Goal: Use online tool/utility: Utilize a website feature to perform a specific function

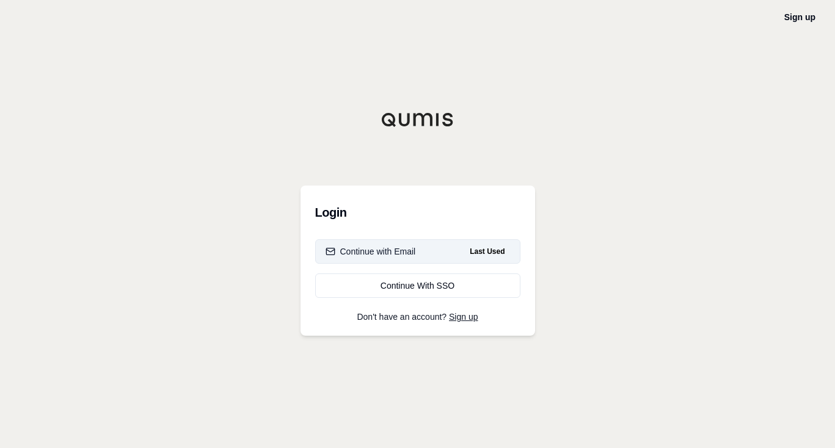
click at [443, 254] on button "Continue with Email Last Used" at bounding box center [417, 251] width 205 height 24
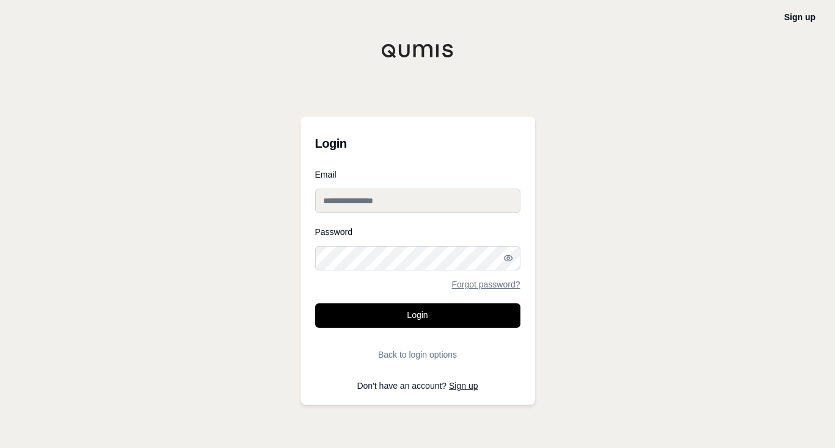
click at [430, 201] on input "Email" at bounding box center [417, 201] width 205 height 24
type input "**********"
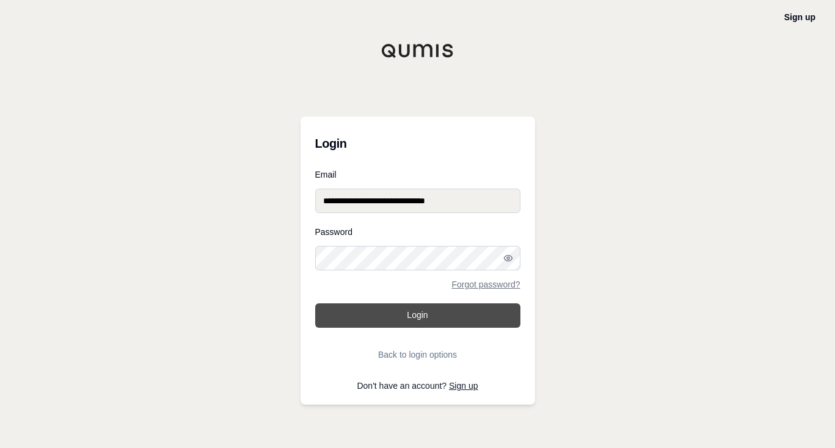
click at [421, 318] on button "Login" at bounding box center [417, 315] width 205 height 24
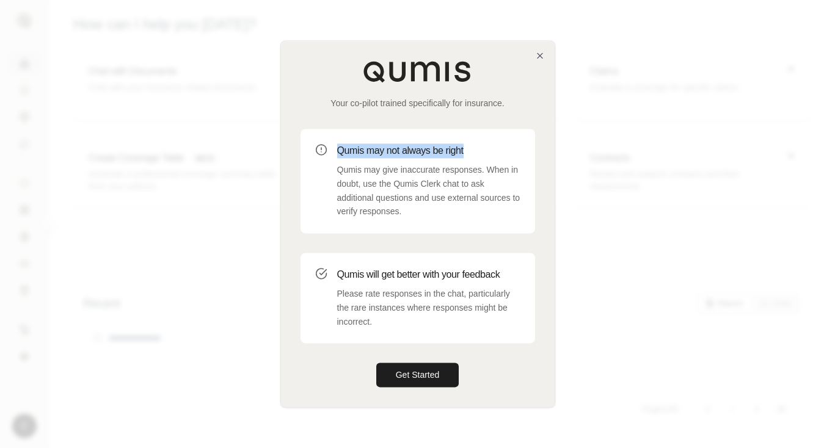
drag, startPoint x: 496, startPoint y: 142, endPoint x: 526, endPoint y: 95, distance: 55.4
click at [526, 95] on div "Your co-pilot trained specifically for insurance. Qumis may not always be right…" at bounding box center [418, 224] width 274 height 366
drag, startPoint x: 526, startPoint y: 95, endPoint x: 514, endPoint y: 65, distance: 32.9
click at [514, 65] on div "Your co-pilot trained specifically for insurance." at bounding box center [417, 84] width 234 height 49
click at [541, 58] on icon "button" at bounding box center [540, 56] width 10 height 10
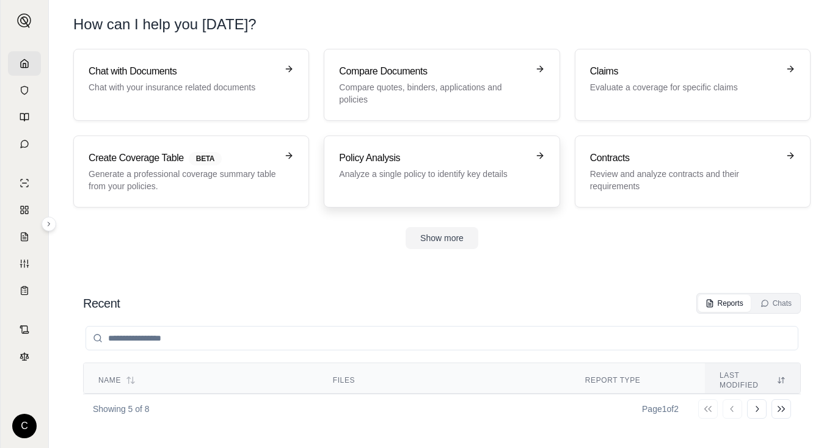
click at [445, 158] on h3 "Policy Analysis" at bounding box center [433, 158] width 188 height 15
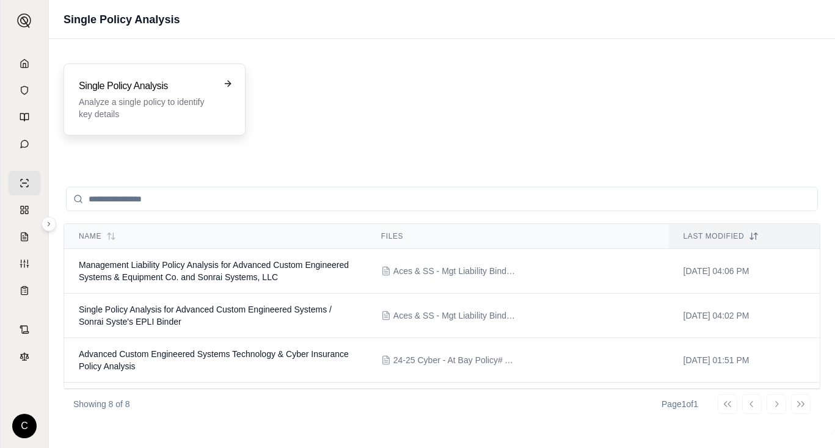
click at [176, 126] on div "Single Policy Analysis Analyze a single policy to identify key details" at bounding box center [155, 100] width 182 height 72
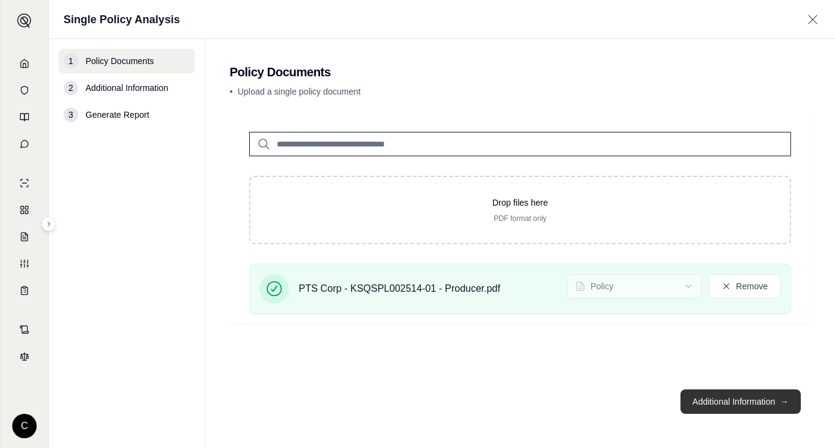
click at [706, 394] on button "Additional Information →" at bounding box center [740, 402] width 120 height 24
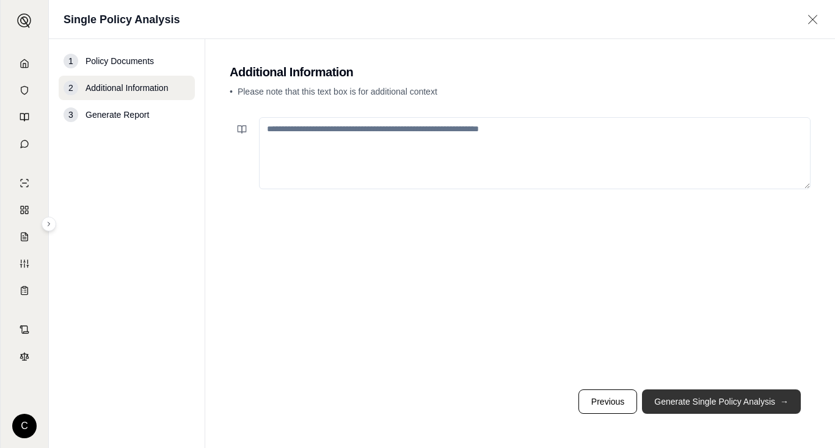
click at [706, 394] on button "Generate Single Policy Analysis →" at bounding box center [721, 402] width 159 height 24
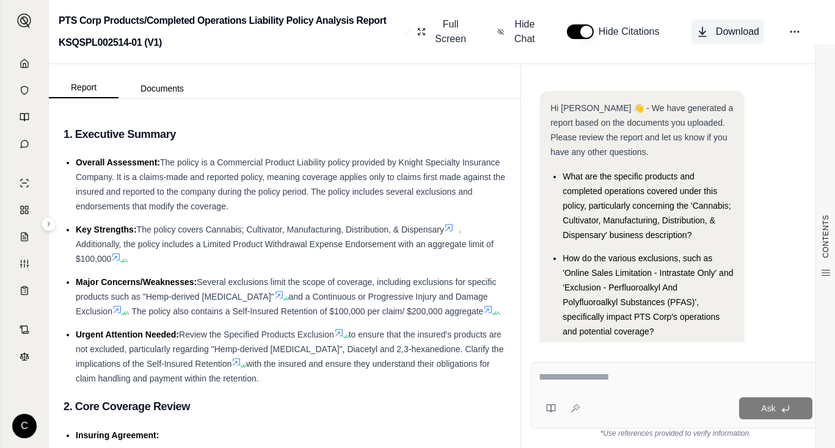
click at [698, 32] on icon at bounding box center [702, 32] width 12 height 12
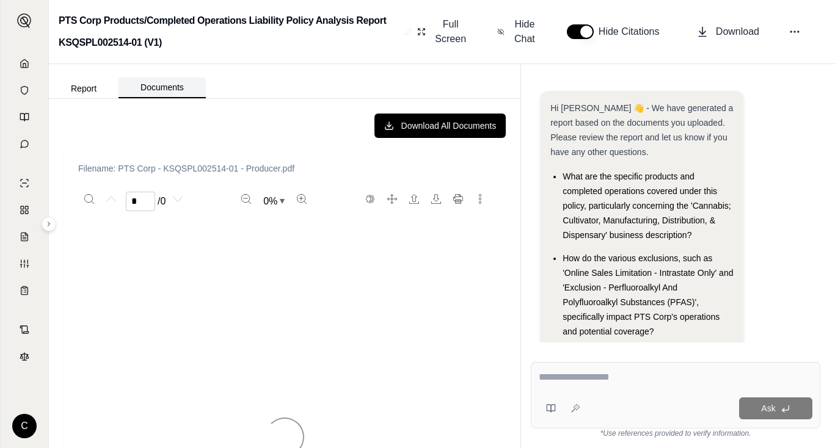
click at [176, 92] on button "Documents" at bounding box center [161, 88] width 87 height 21
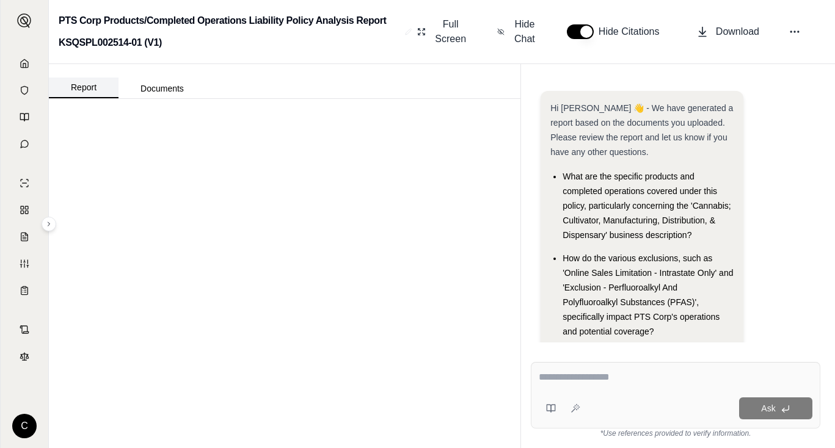
click at [86, 90] on button "Report" at bounding box center [84, 88] width 70 height 21
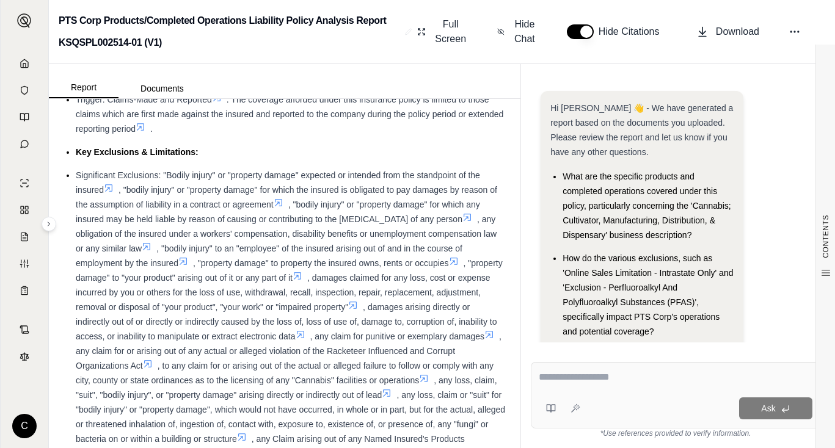
scroll to position [451, 0]
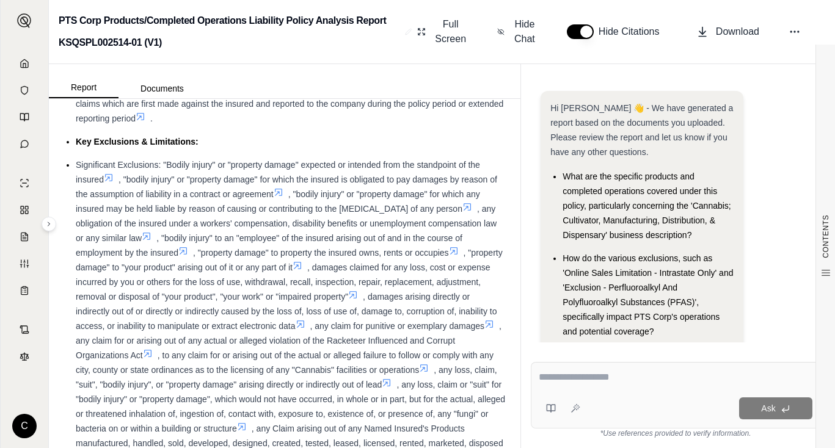
click at [510, 446] on div "CONTENTS Table of Contents 1. Executive Summary 2. Core Coverage Review 3. Fina…" at bounding box center [284, 273] width 471 height 349
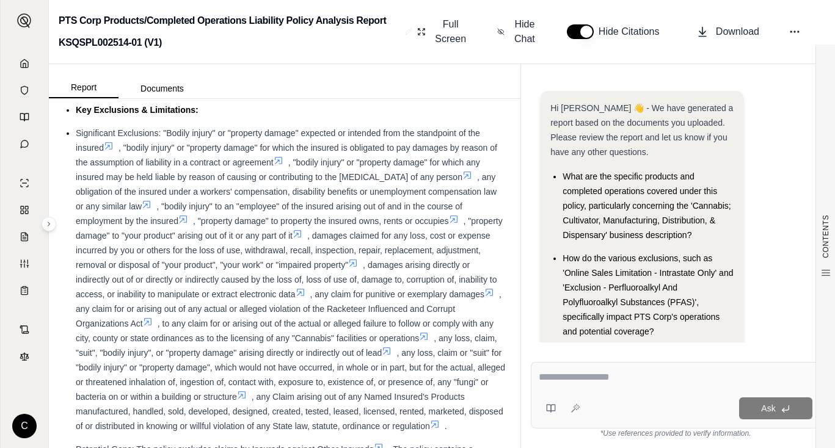
scroll to position [475, 0]
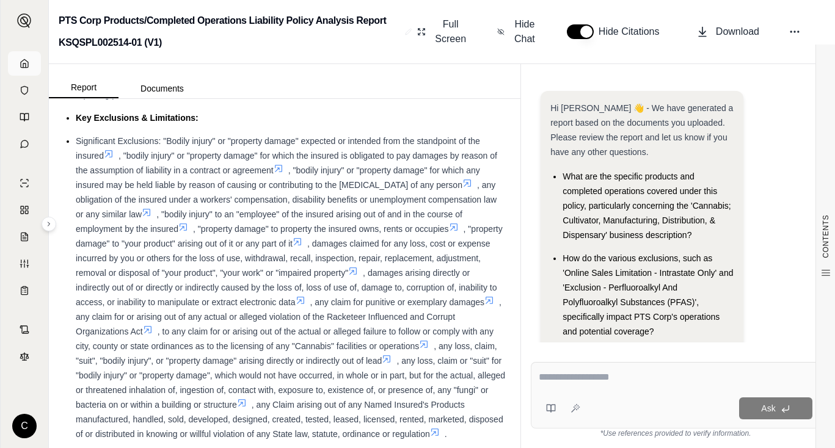
click at [24, 67] on icon at bounding box center [25, 64] width 10 height 10
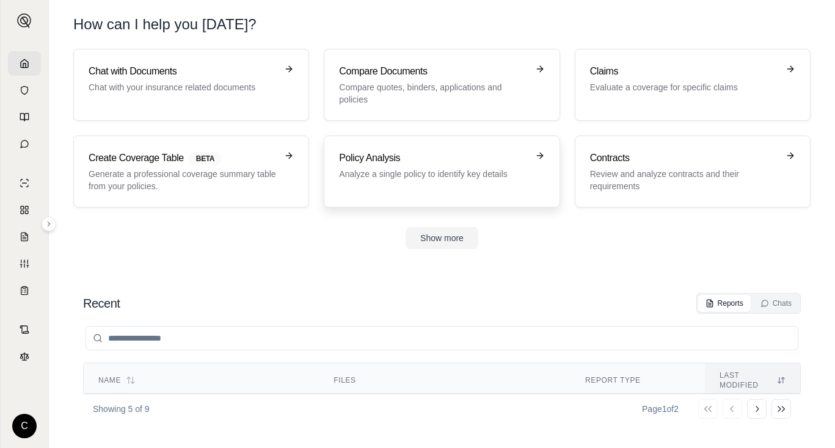
click at [392, 174] on p "Analyze a single policy to identify key details" at bounding box center [433, 174] width 188 height 12
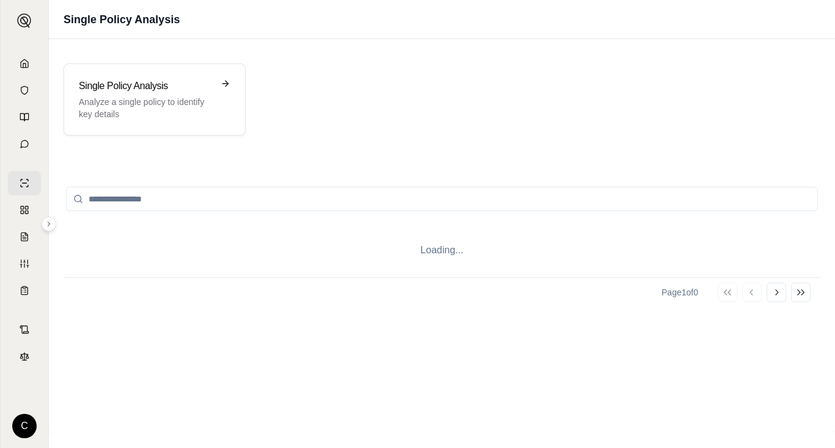
click at [392, 174] on div "Loading... Page 1 of 0 Go to first page Go to previous page Go to next page Go …" at bounding box center [442, 297] width 786 height 274
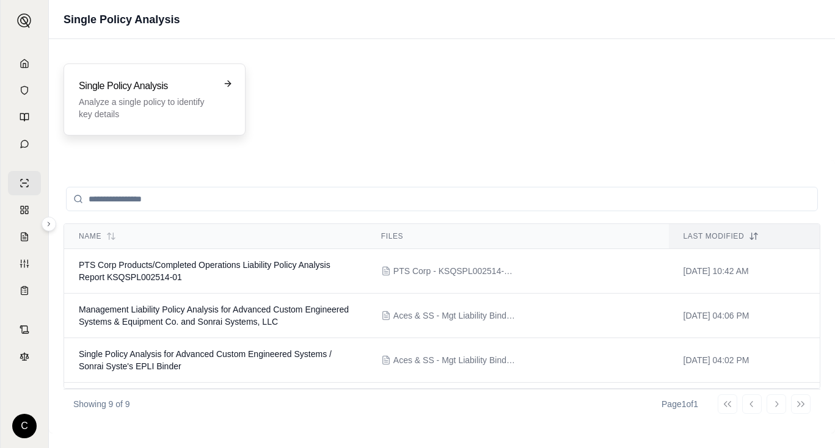
click at [179, 113] on p "Analyze a single policy to identify key details" at bounding box center [146, 108] width 134 height 24
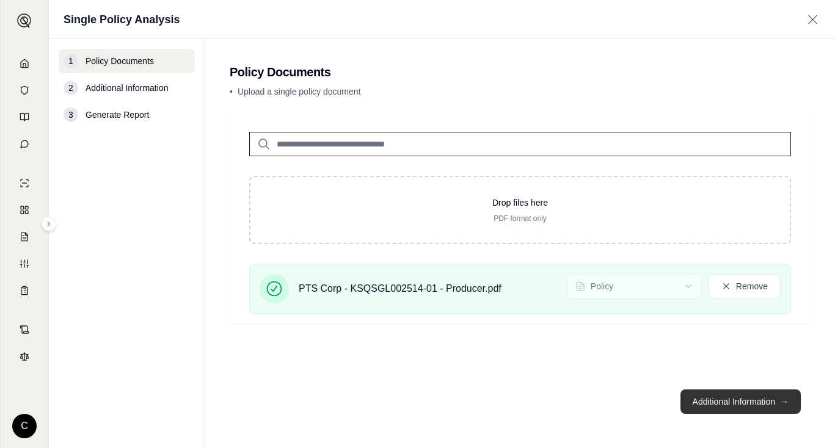
click at [741, 402] on button "Additional Information →" at bounding box center [740, 402] width 120 height 24
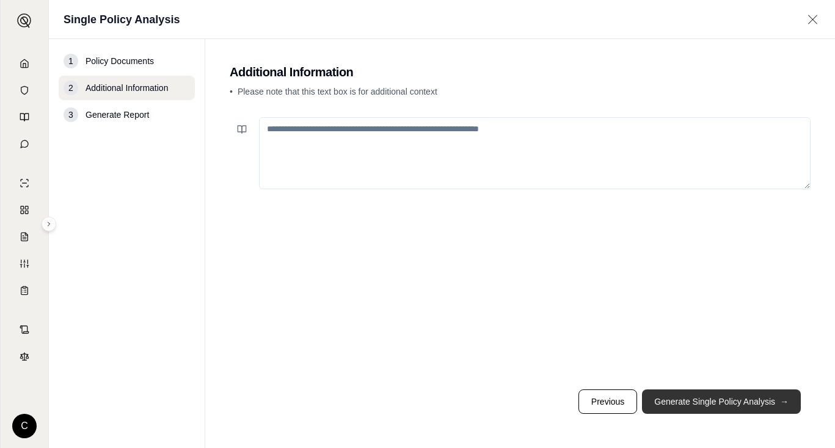
click at [741, 402] on button "Generate Single Policy Analysis →" at bounding box center [721, 402] width 159 height 24
